Goal: Task Accomplishment & Management: Use online tool/utility

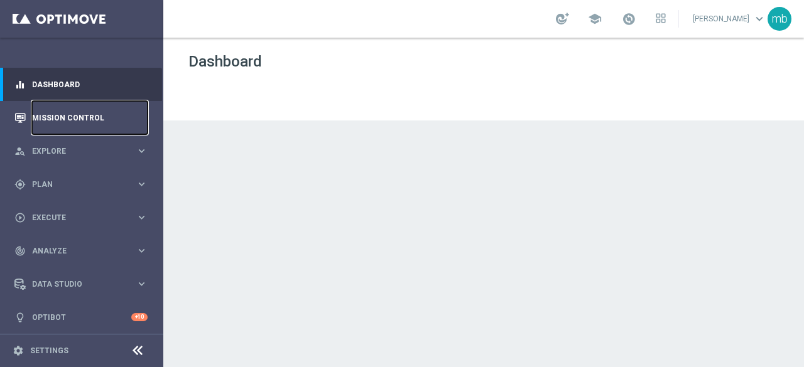
click at [86, 116] on link "Mission Control" at bounding box center [90, 117] width 116 height 33
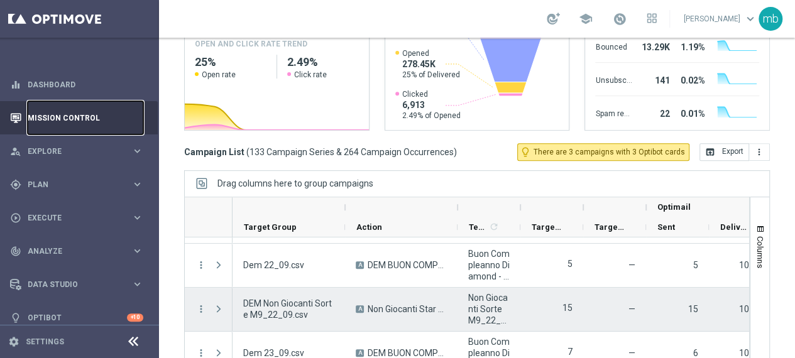
scroll to position [4585, 0]
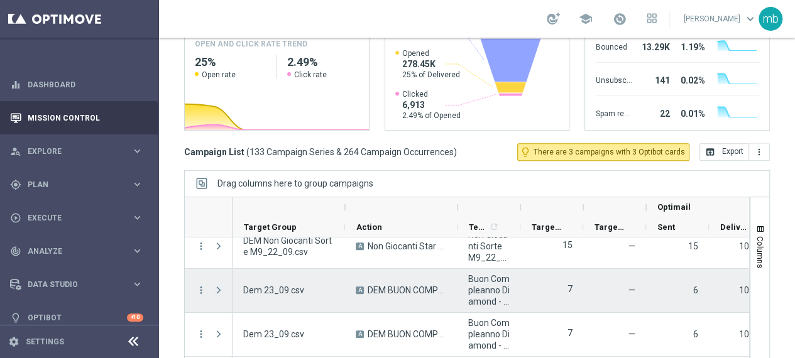
click at [213, 289] on span at bounding box center [218, 290] width 11 height 10
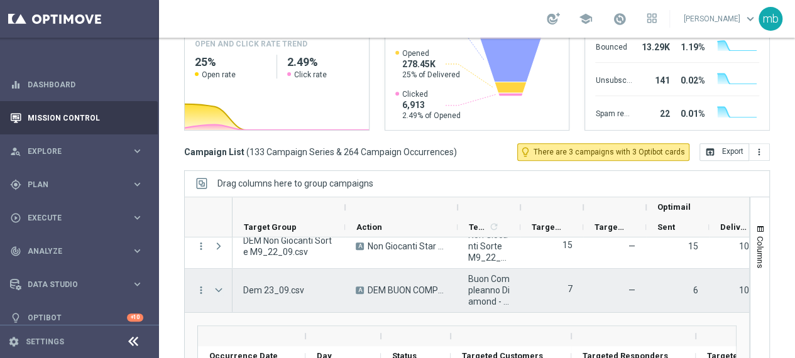
click at [213, 289] on span at bounding box center [218, 290] width 11 height 10
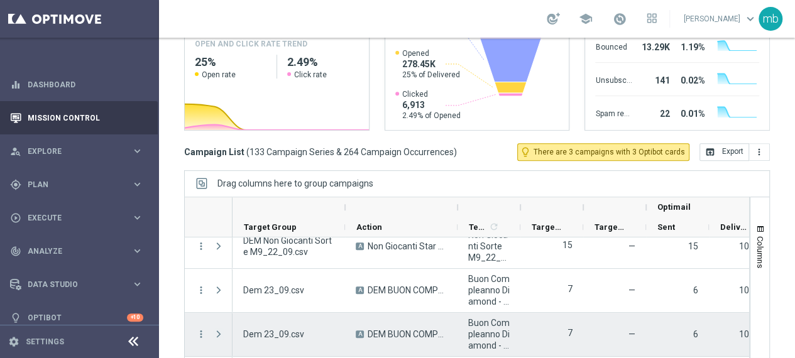
click at [213, 332] on span at bounding box center [218, 334] width 11 height 10
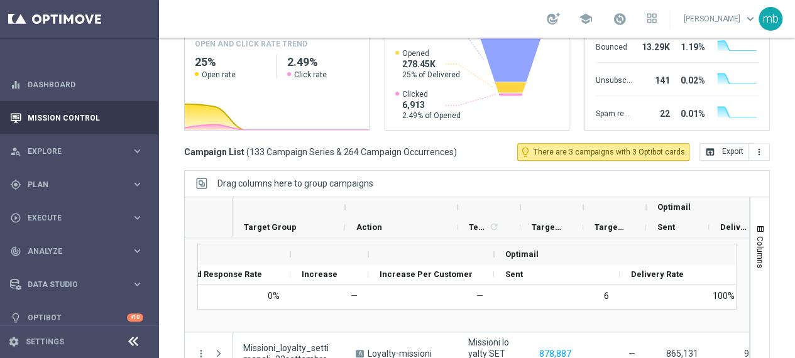
scroll to position [0, 0]
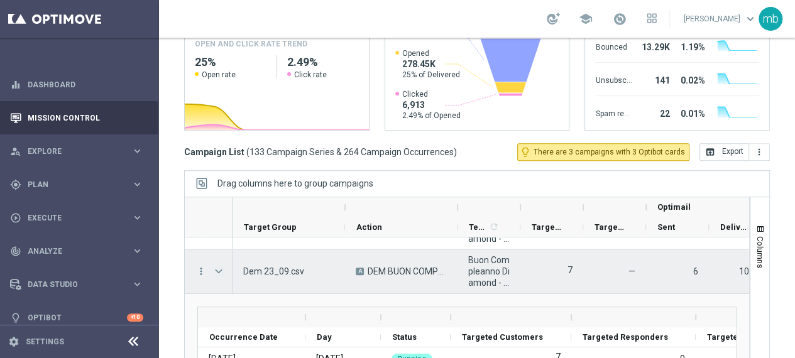
click at [213, 272] on span at bounding box center [218, 271] width 11 height 10
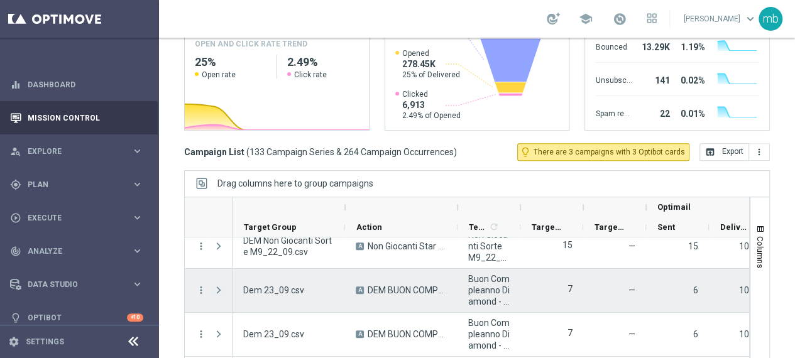
click at [213, 292] on span at bounding box center [218, 290] width 11 height 10
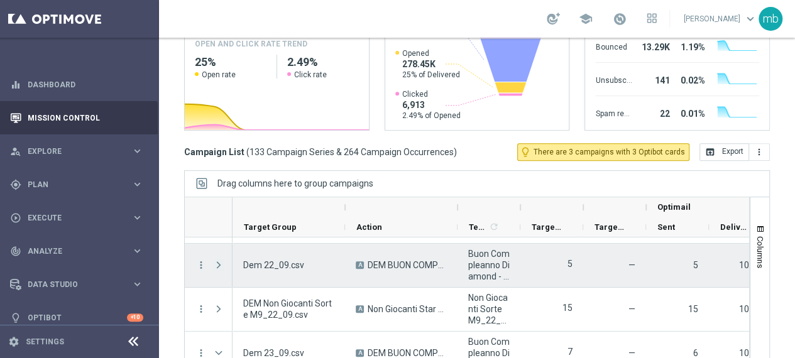
click at [213, 266] on span at bounding box center [218, 265] width 11 height 10
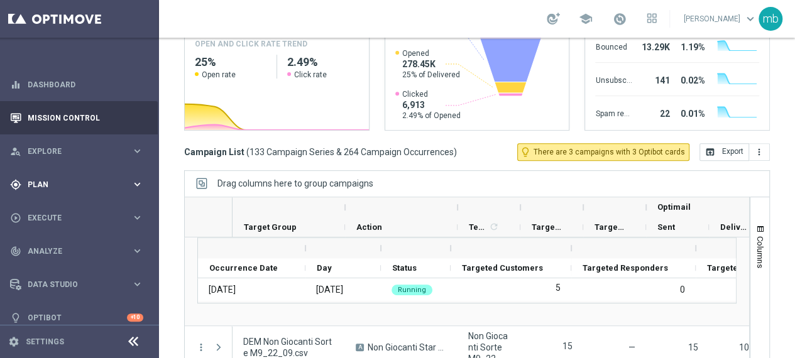
click at [131, 182] on icon "keyboard_arrow_right" at bounding box center [137, 184] width 12 height 12
click at [41, 249] on span "Templates" at bounding box center [74, 248] width 90 height 8
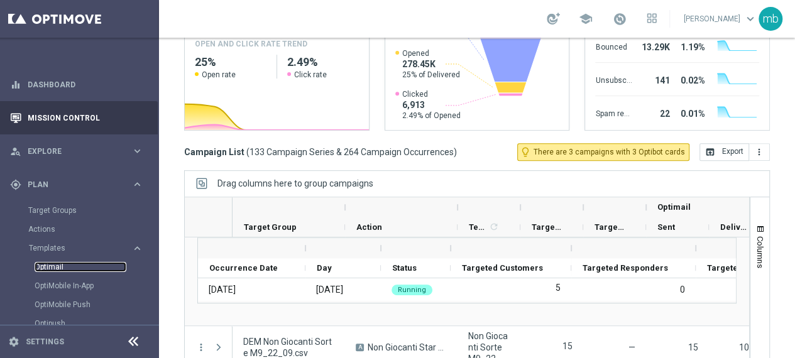
click at [40, 268] on link "Optimail" at bounding box center [81, 267] width 92 height 10
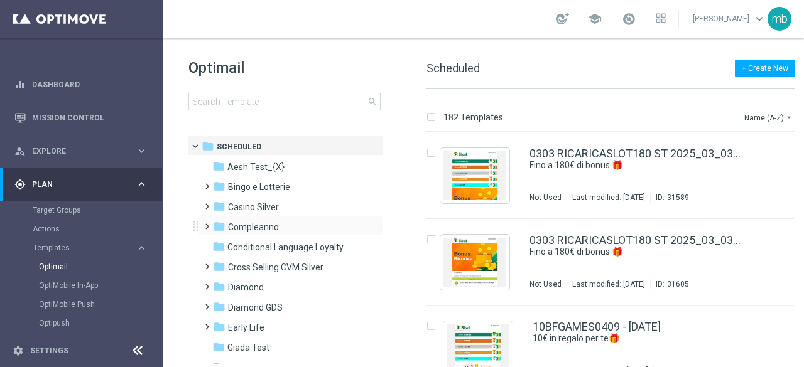
click at [206, 224] on span at bounding box center [205, 221] width 6 height 5
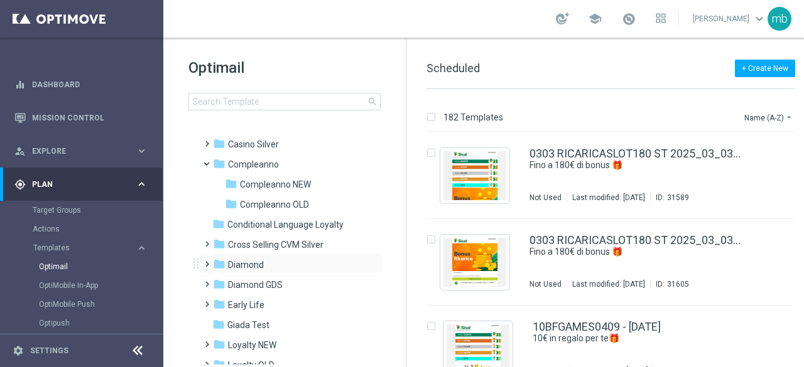
click at [205, 261] on span at bounding box center [205, 258] width 6 height 5
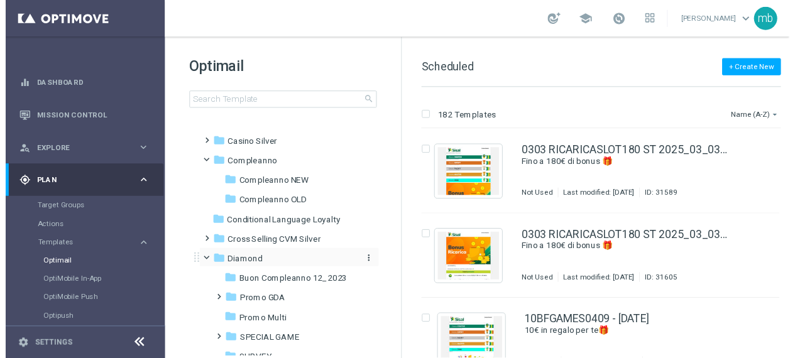
scroll to position [126, 0]
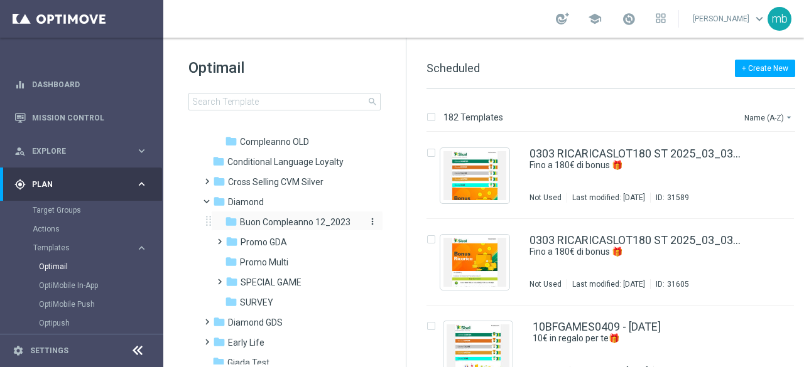
click at [262, 217] on span "Buon Compleanno 12_2023" at bounding box center [295, 222] width 111 height 11
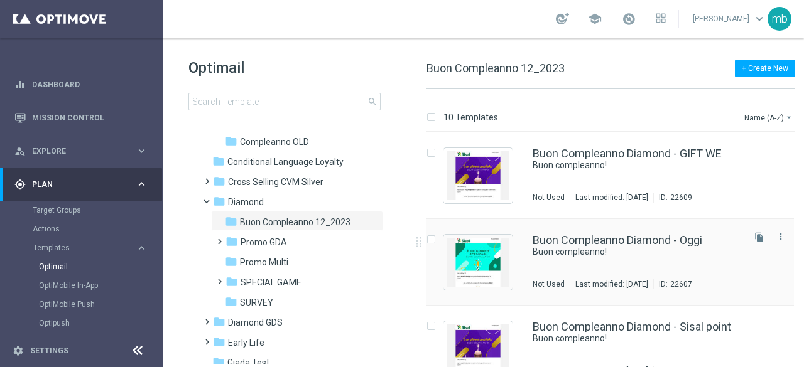
click at [634, 266] on div "Buon Compleanno Diamond - Oggi Buon compleanno! Not Used Last modified: [DATE] …" at bounding box center [637, 262] width 209 height 55
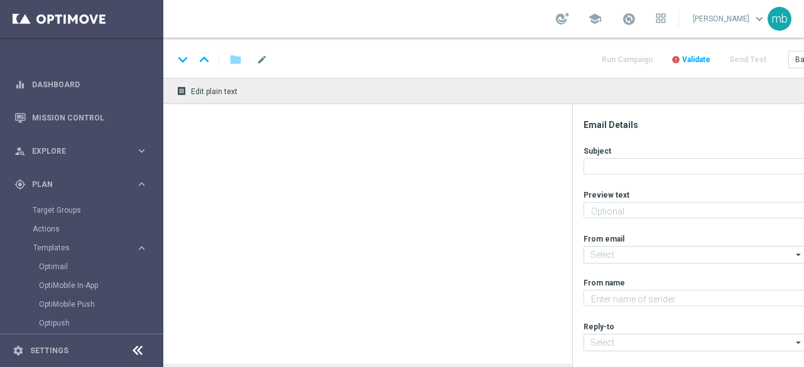
type textarea "Ti aspetta una sorpresa…"
type input "[EMAIL_ADDRESS][DOMAIN_NAME]"
type textarea "Sisal"
type input "[EMAIL_ADDRESS][DOMAIN_NAME]"
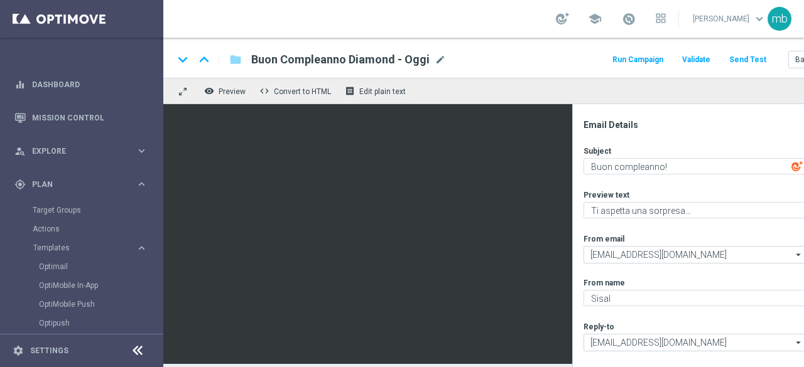
click at [643, 58] on button "Run Campaign" at bounding box center [638, 60] width 55 height 17
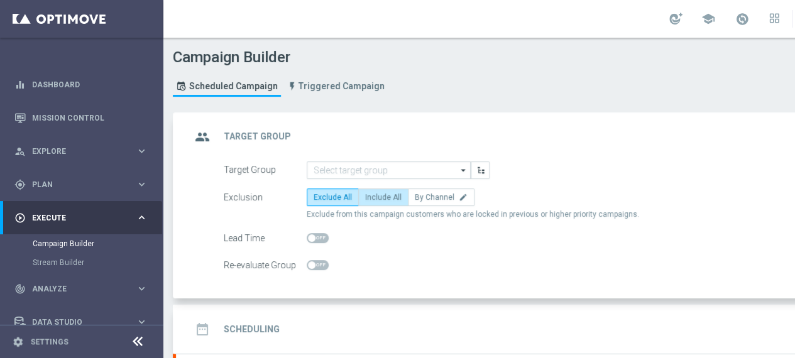
click at [374, 195] on span "Include All" at bounding box center [383, 197] width 36 height 9
click at [373, 195] on input "Include All" at bounding box center [369, 199] width 8 height 8
radio input "true"
click at [464, 171] on icon "arrow_drop_down" at bounding box center [463, 170] width 13 height 16
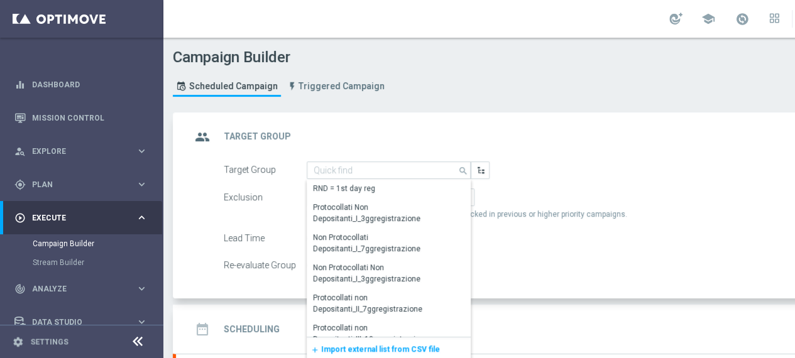
click at [390, 345] on span "Import external list from CSV file" at bounding box center [380, 349] width 119 height 9
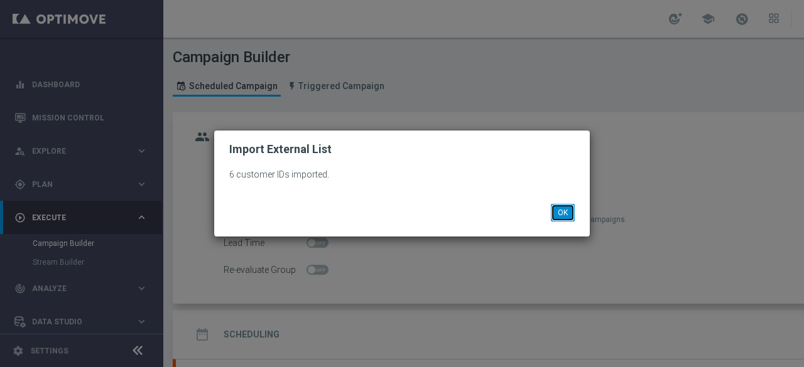
click at [560, 214] on button "OK" at bounding box center [563, 213] width 24 height 18
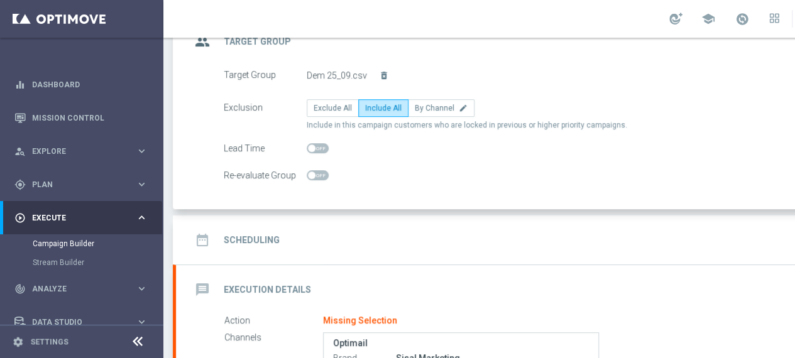
scroll to position [126, 0]
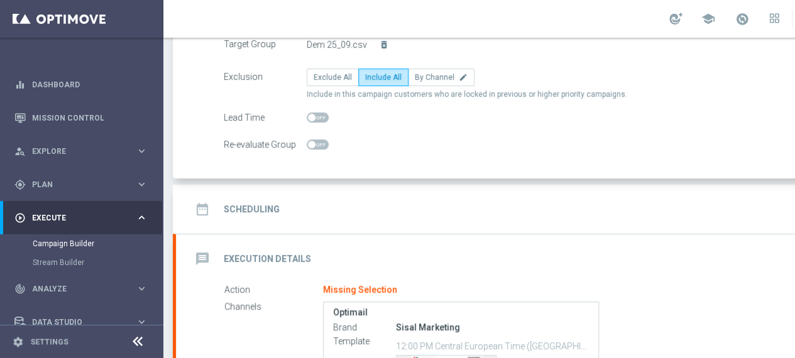
click at [259, 209] on h2 "Scheduling" at bounding box center [252, 210] width 56 height 12
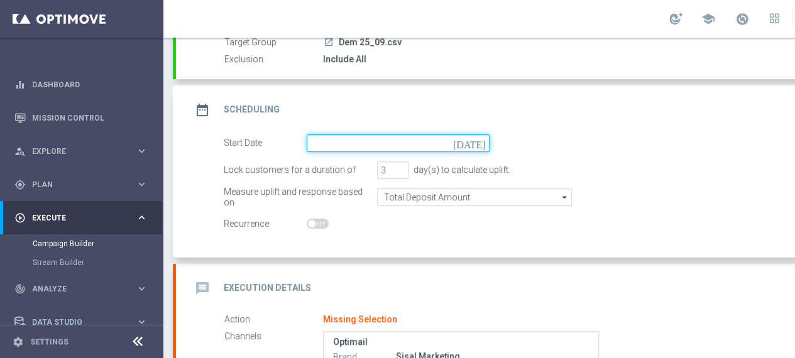
click at [374, 146] on input at bounding box center [398, 143] width 183 height 18
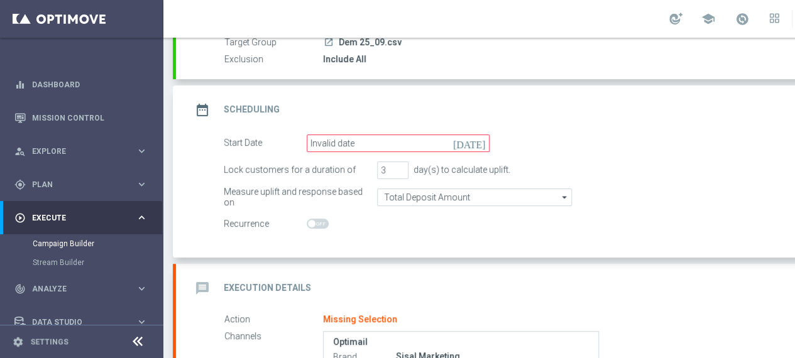
click at [479, 141] on icon "[DATE]" at bounding box center [471, 141] width 37 height 14
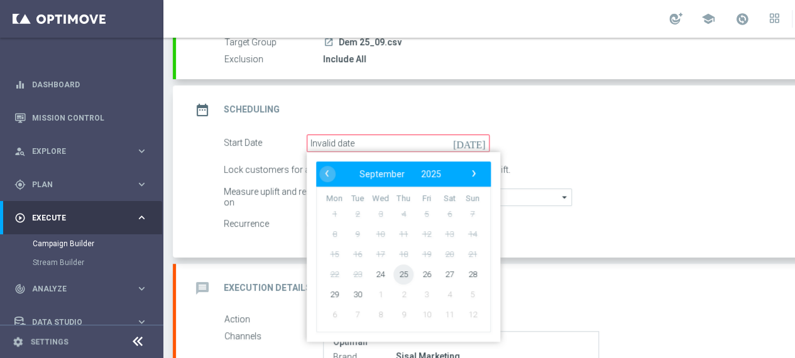
click at [402, 276] on span "25" at bounding box center [403, 274] width 20 height 20
type input "[DATE]"
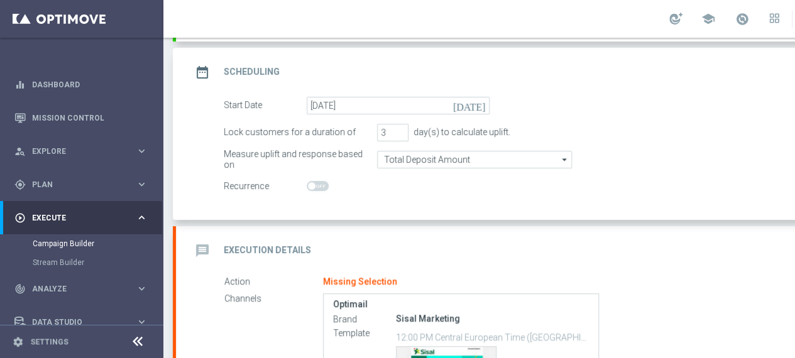
scroll to position [188, 0]
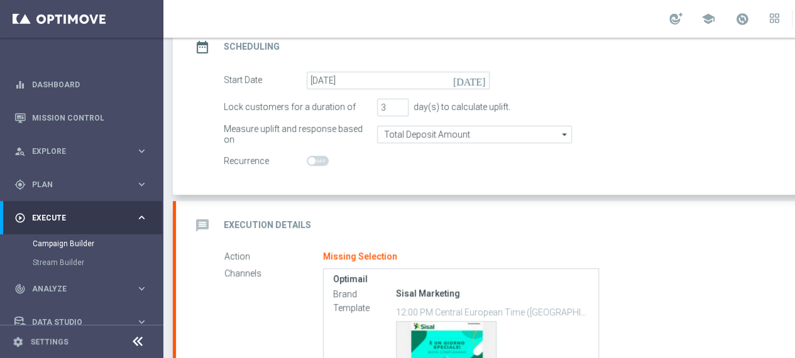
click at [264, 225] on h2 "Execution Details" at bounding box center [267, 225] width 87 height 12
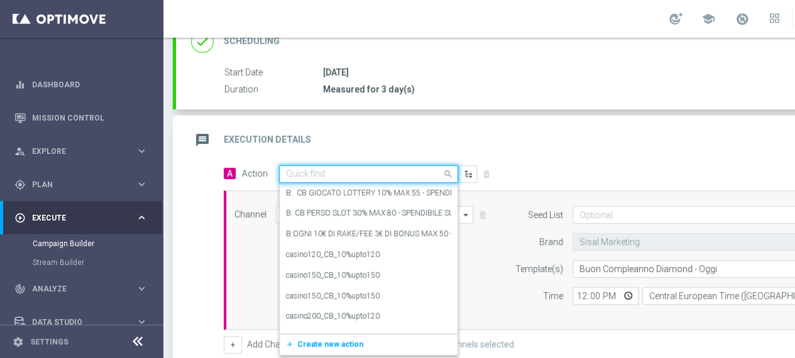
click at [413, 174] on input "text" at bounding box center [356, 174] width 140 height 11
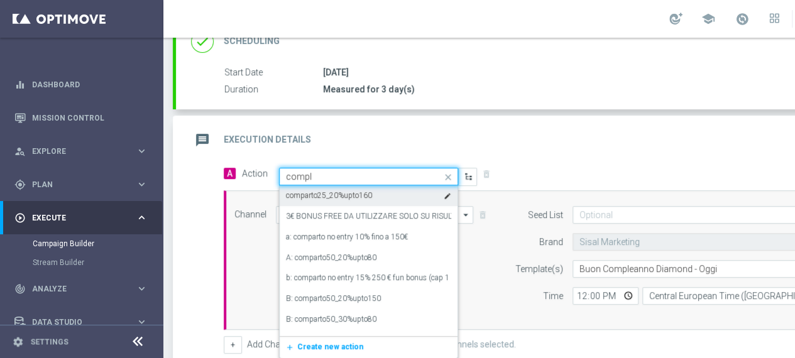
type input "comple"
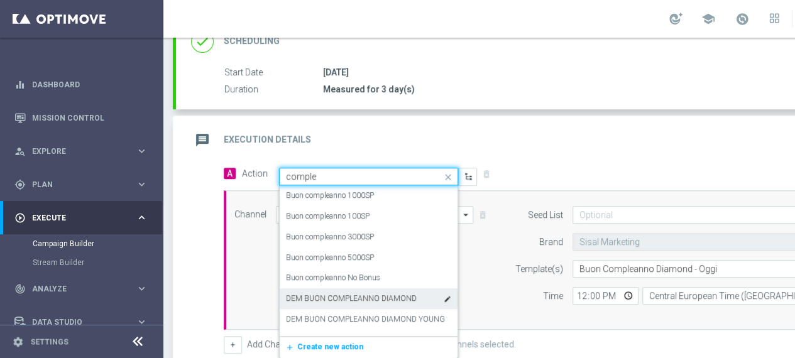
click at [387, 298] on label "DEM BUON COMPLEANNO DIAMOND" at bounding box center [351, 298] width 131 height 11
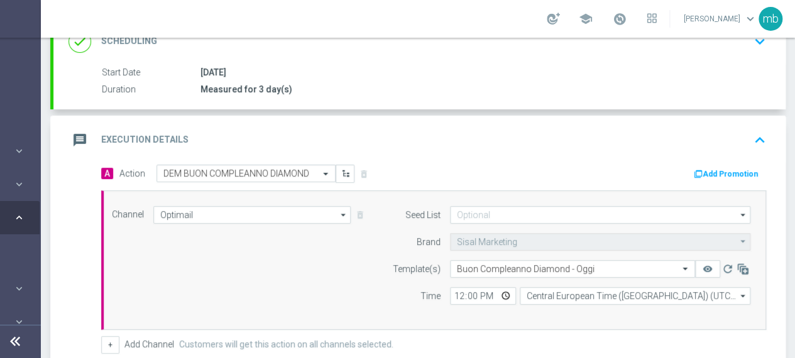
scroll to position [0, 132]
click at [478, 293] on input "12:00" at bounding box center [483, 296] width 66 height 18
click at [494, 290] on input "12:00" at bounding box center [483, 296] width 66 height 18
type input "10:00"
click at [442, 318] on div "Channel Optimail Optimail arrow_drop_down Drag here to set row groups Drag here…" at bounding box center [433, 259] width 665 height 139
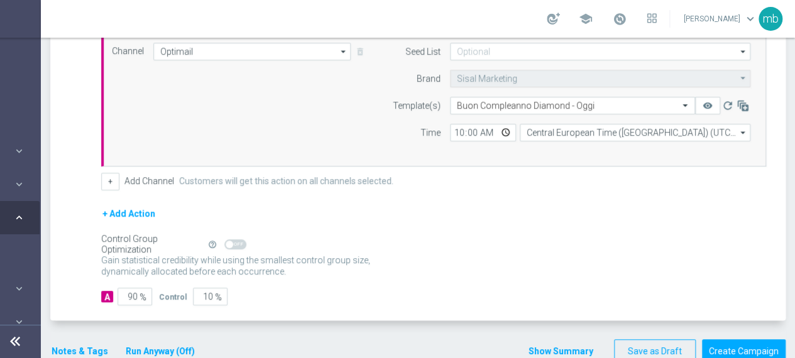
scroll to position [369, 0]
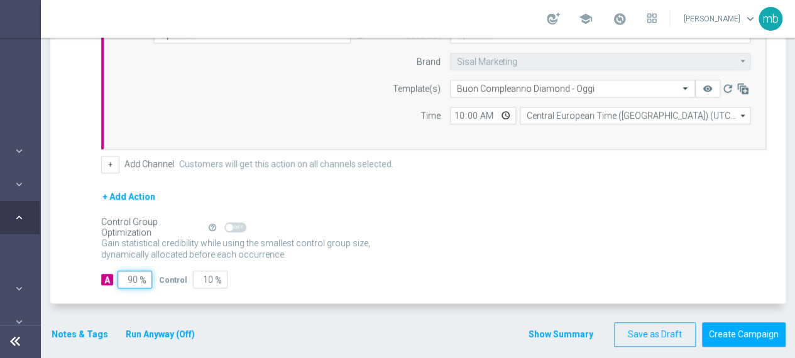
drag, startPoint x: 128, startPoint y: 274, endPoint x: 107, endPoint y: 274, distance: 21.4
click at [107, 274] on div "A 90 %" at bounding box center [125, 280] width 48 height 18
type input "1"
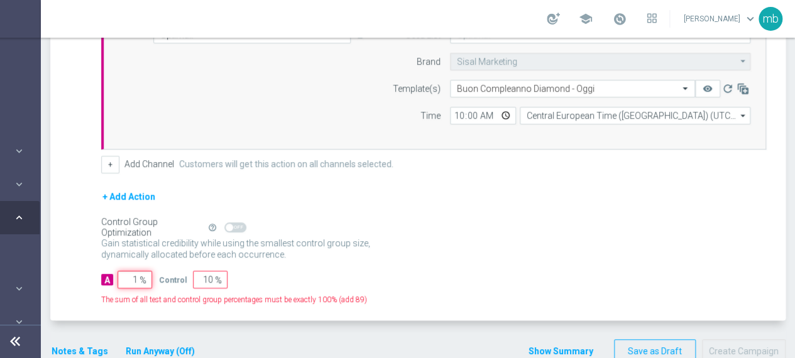
type input "99"
type input "10"
type input "90"
type input "100"
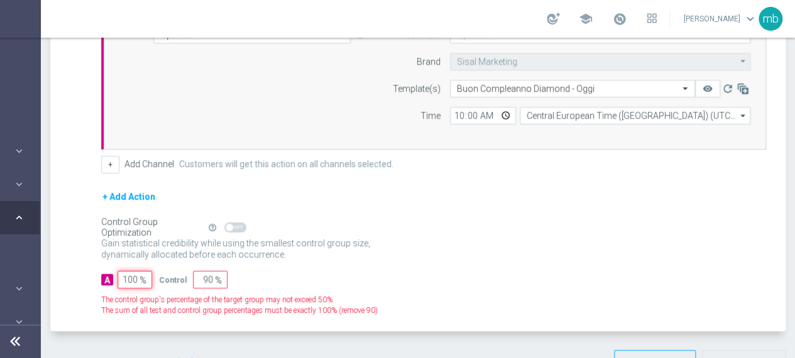
type input "0"
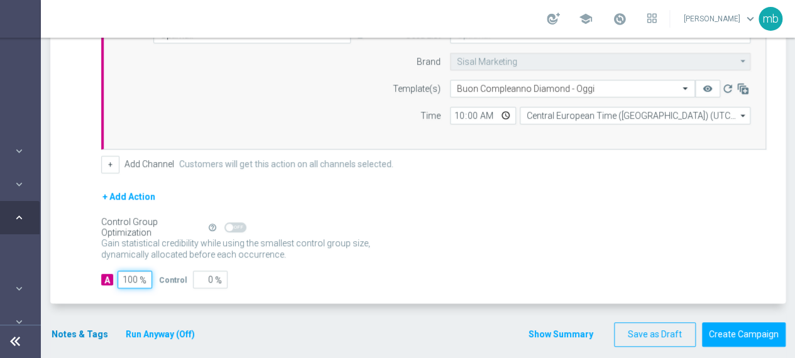
type input "100"
click at [69, 330] on button "Notes & Tags" at bounding box center [79, 335] width 59 height 16
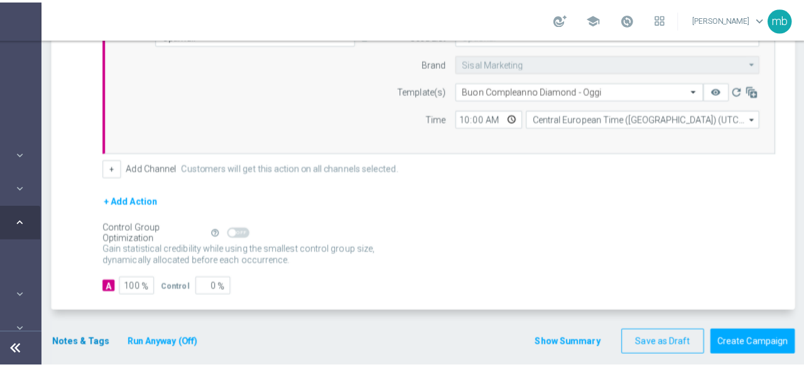
scroll to position [0, 122]
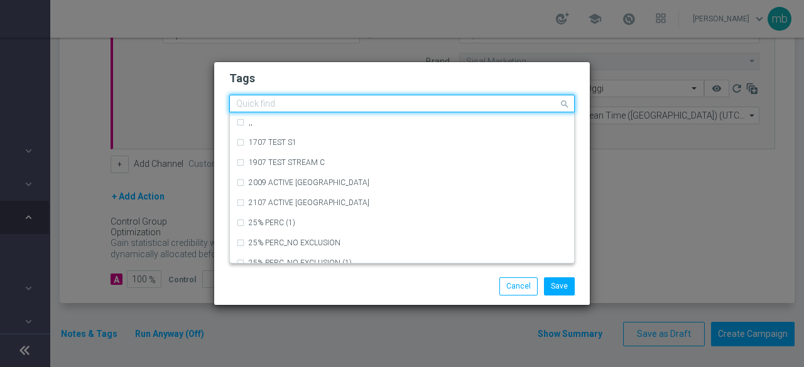
click at [282, 104] on input "text" at bounding box center [397, 104] width 322 height 11
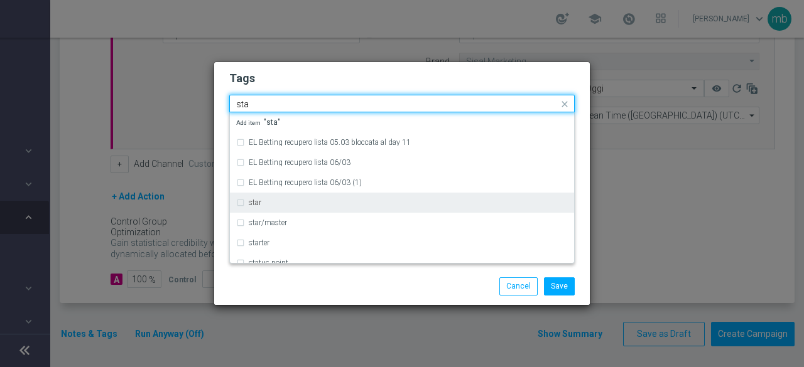
click at [266, 204] on div "star" at bounding box center [408, 203] width 319 height 8
type input "sta"
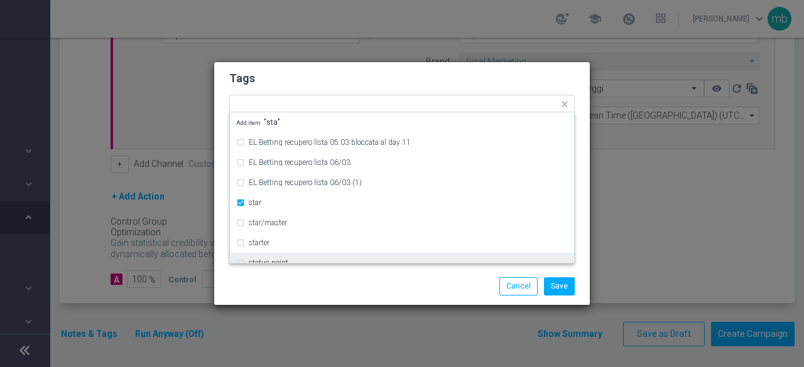
click at [283, 288] on div "Save Cancel" at bounding box center [402, 287] width 364 height 18
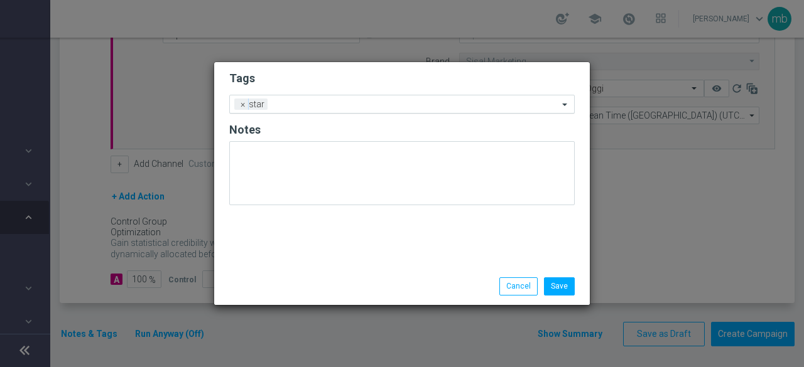
click at [318, 102] on input "text" at bounding box center [416, 105] width 286 height 11
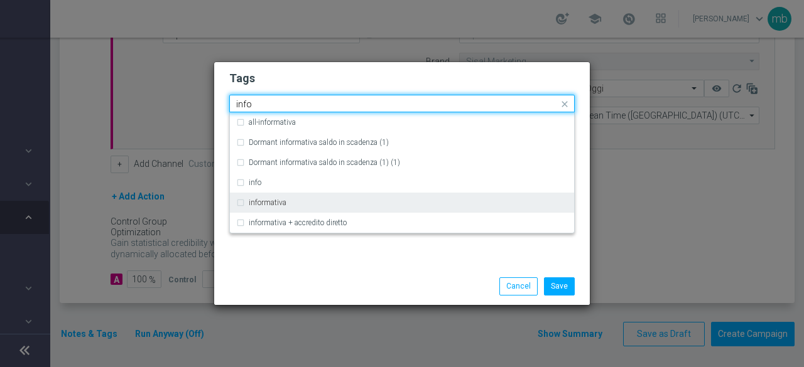
click at [293, 204] on div "informativa" at bounding box center [408, 203] width 319 height 8
type input "info"
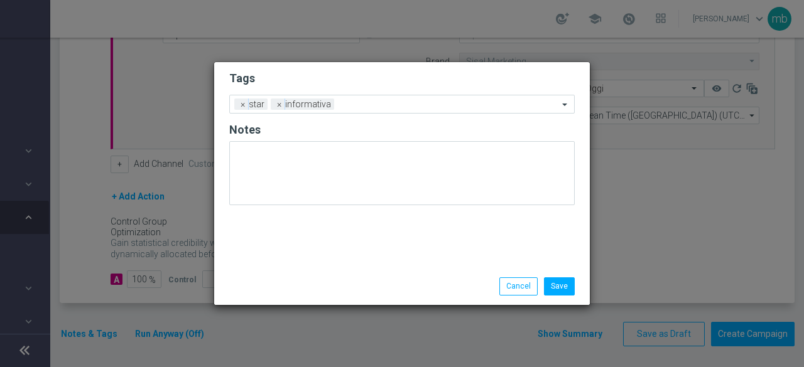
click at [308, 258] on div "Tags Add a new tag × star × informativa Notes" at bounding box center [402, 165] width 376 height 206
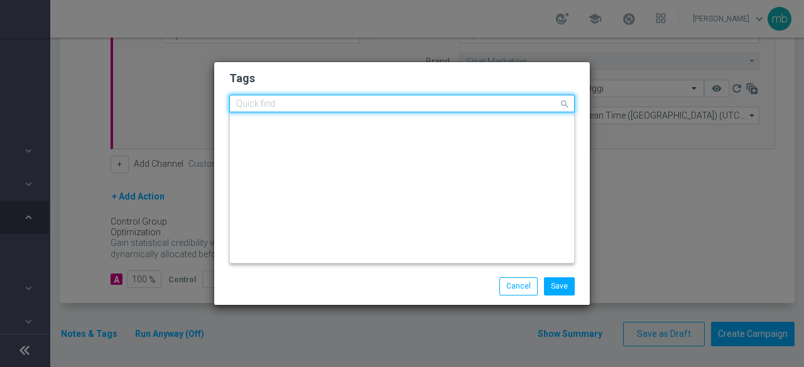
click at [377, 101] on input "text" at bounding box center [397, 104] width 322 height 11
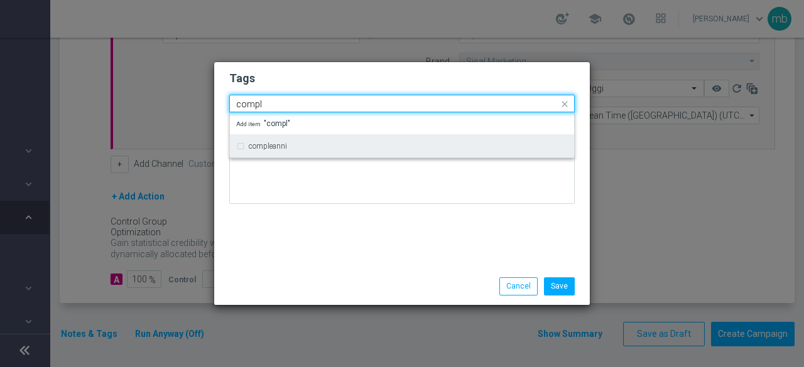
click at [320, 149] on div "compleanni" at bounding box center [408, 147] width 319 height 8
type input "compl"
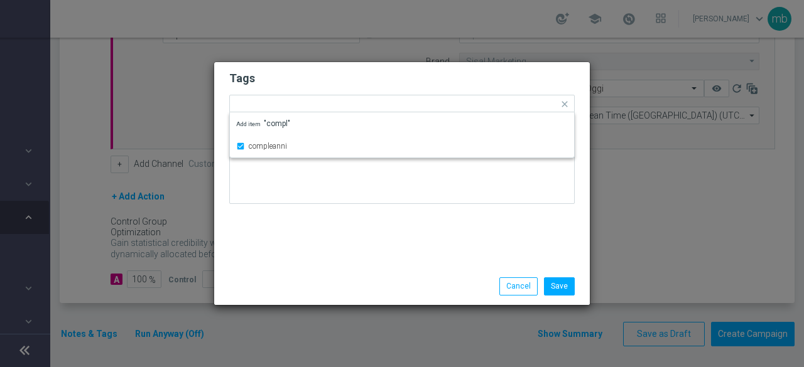
click at [324, 238] on div "Tags Quick find × star × informativa × compleanni compleanni Add item "compl" N…" at bounding box center [402, 165] width 376 height 206
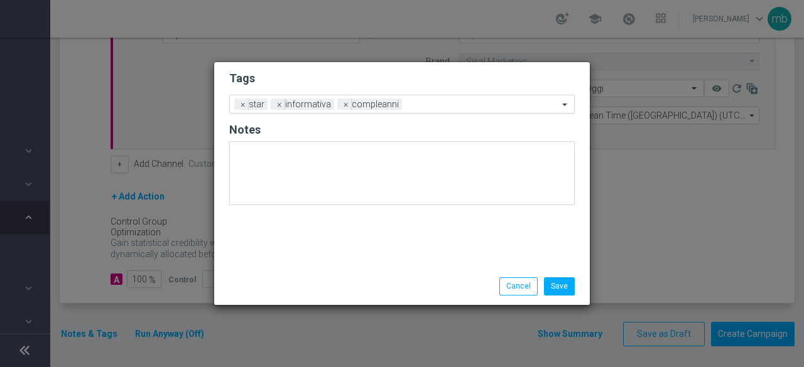
click at [425, 105] on input "text" at bounding box center [482, 105] width 151 height 11
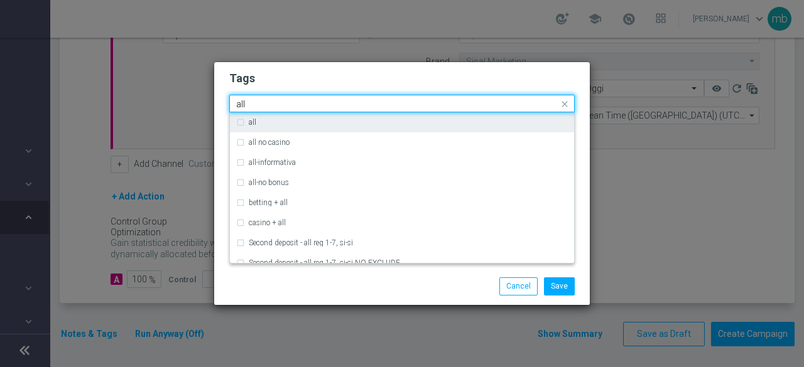
click at [347, 121] on div "all" at bounding box center [408, 123] width 319 height 8
type input "all"
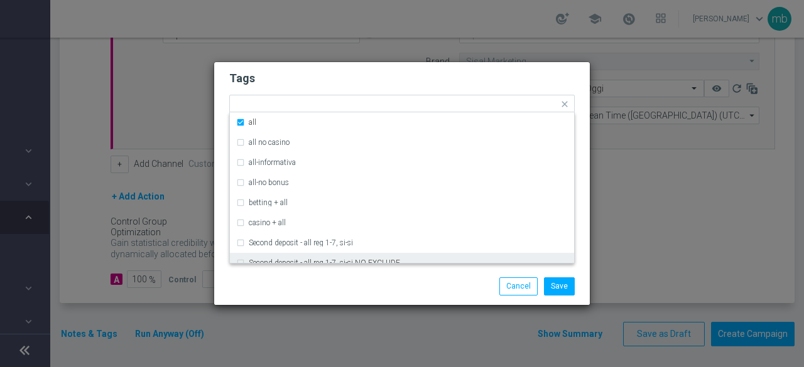
click at [346, 272] on div "Save Cancel" at bounding box center [402, 286] width 376 height 36
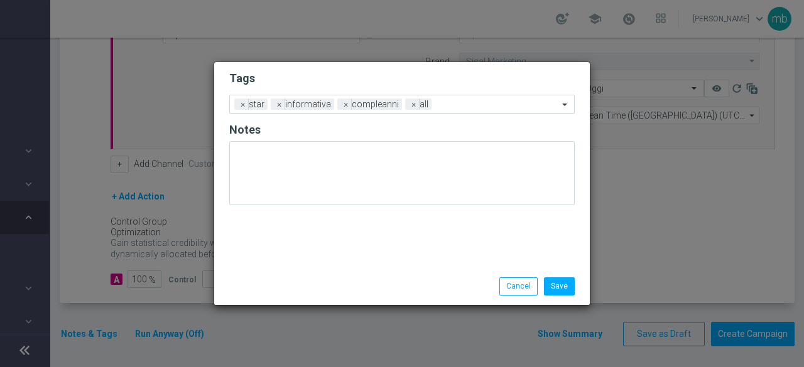
click at [456, 102] on input "text" at bounding box center [498, 105] width 122 height 11
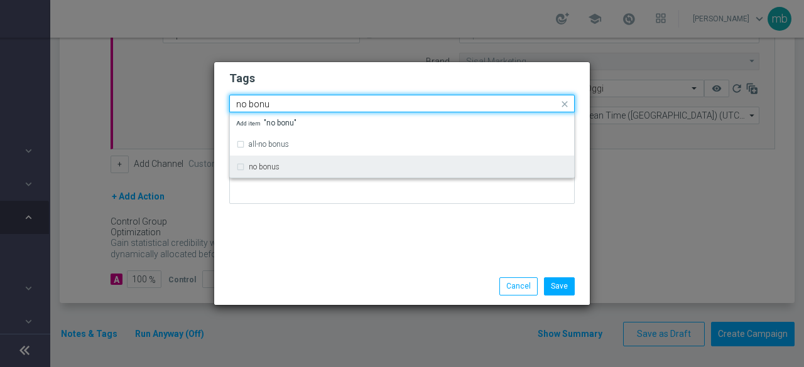
click at [325, 165] on div "no bonus" at bounding box center [408, 167] width 319 height 8
type input "no bonu"
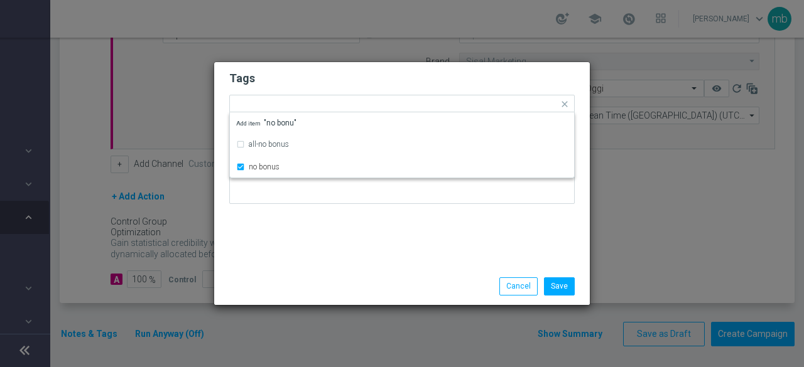
click at [334, 268] on div "Tags Quick find × star × informativa × compleanni × all × no bonus all-no bonus…" at bounding box center [402, 165] width 376 height 206
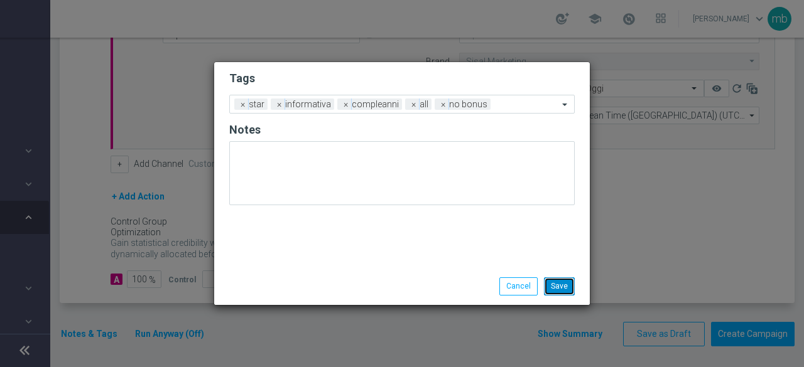
click at [571, 287] on button "Save" at bounding box center [559, 287] width 31 height 18
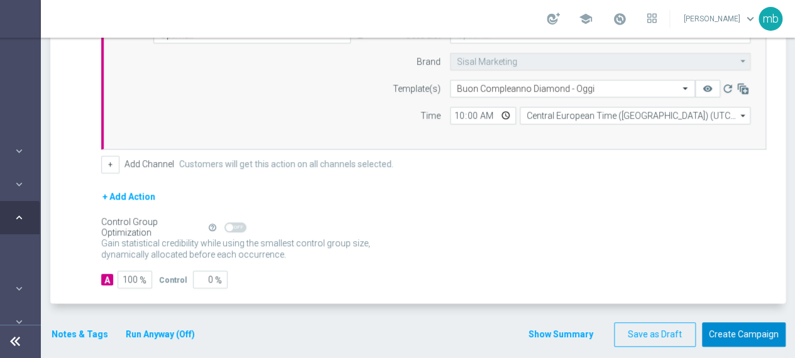
click at [727, 327] on button "Create Campaign" at bounding box center [744, 334] width 84 height 24
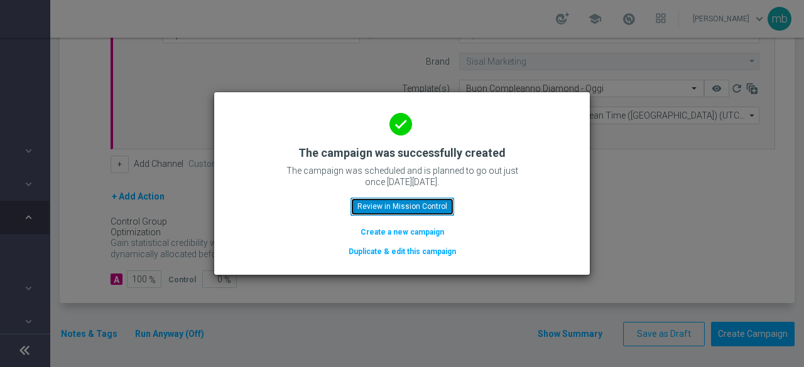
click at [431, 210] on button "Review in Mission Control" at bounding box center [402, 207] width 104 height 18
